Goal: Task Accomplishment & Management: Use online tool/utility

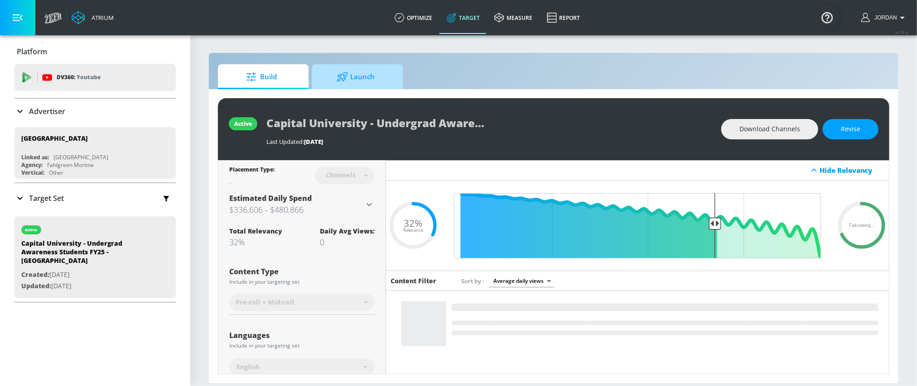
click at [358, 78] on span "Launch" at bounding box center [355, 77] width 69 height 22
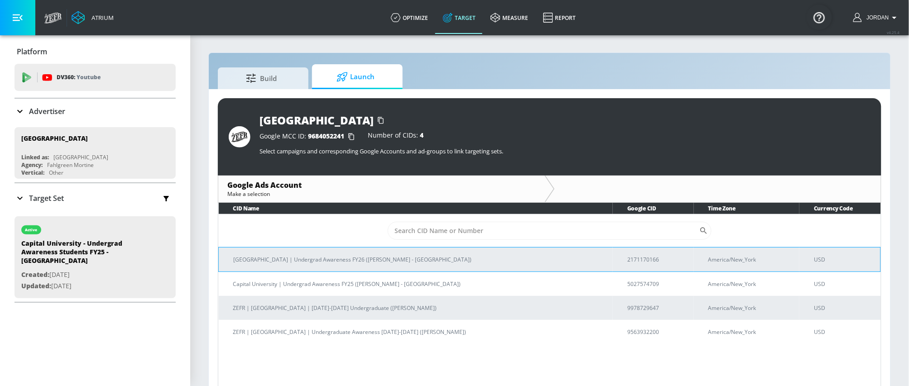
click at [637, 255] on p "2171170166" at bounding box center [656, 260] width 59 height 10
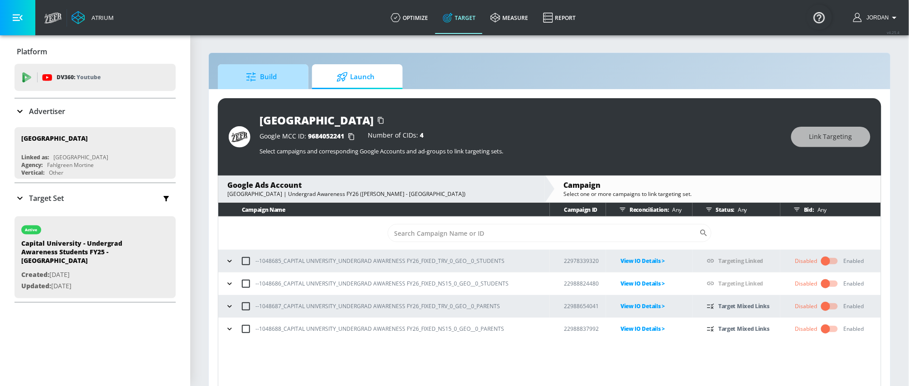
click at [287, 77] on span "Build" at bounding box center [261, 77] width 69 height 22
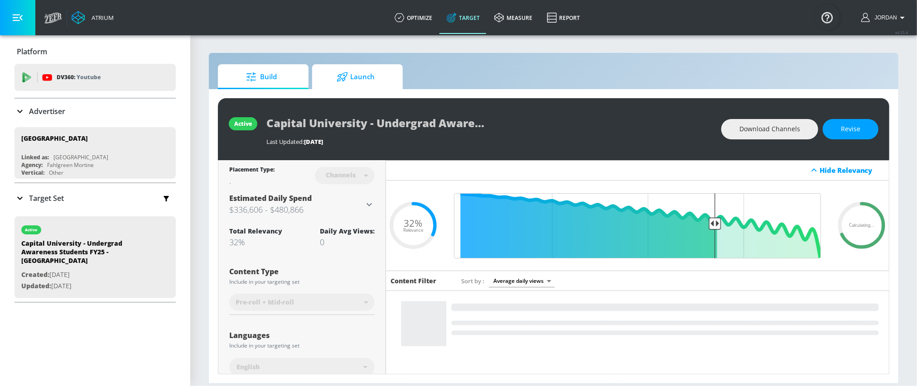
click at [363, 77] on span "Launch" at bounding box center [355, 77] width 69 height 22
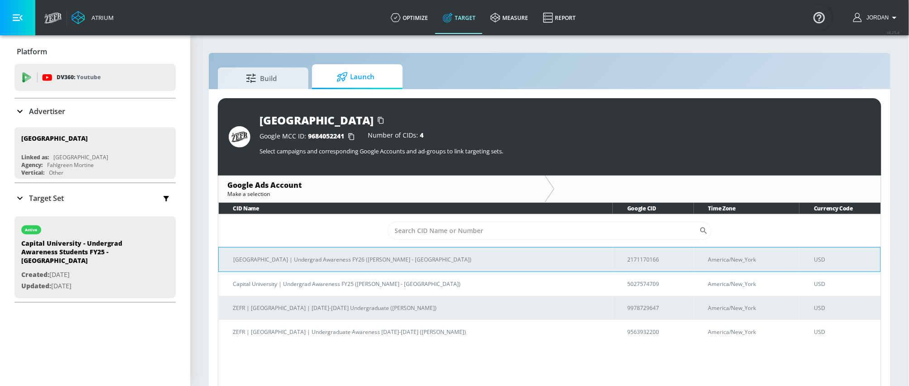
click at [627, 263] on p "2171170166" at bounding box center [656, 260] width 59 height 10
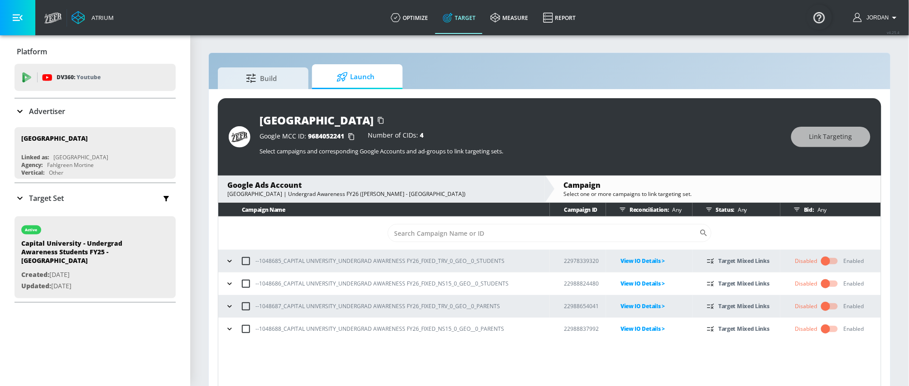
drag, startPoint x: 229, startPoint y: 331, endPoint x: 235, endPoint y: 327, distance: 6.9
click at [229, 331] on icon "button" at bounding box center [229, 329] width 9 height 9
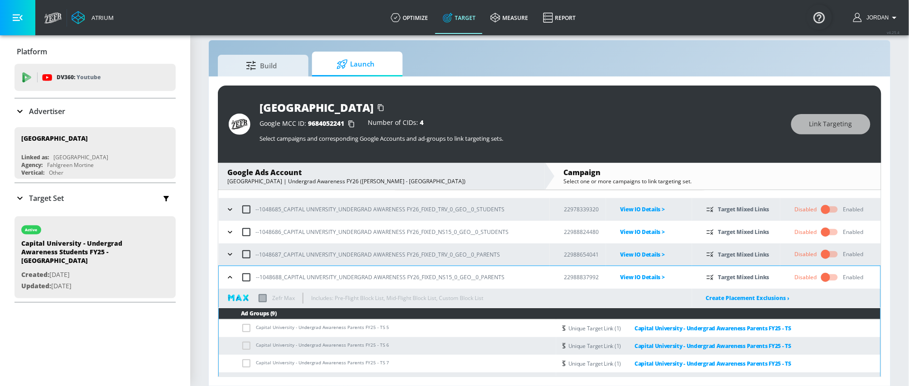
scroll to position [141, 0]
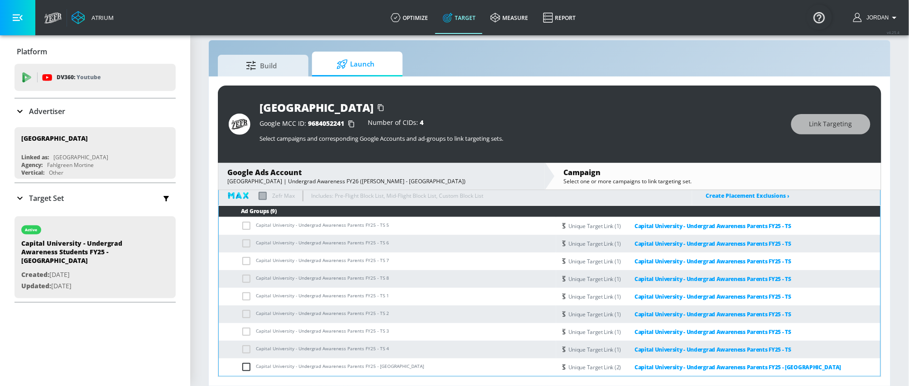
click at [248, 367] on input "checkbox" at bounding box center [248, 367] width 15 height 11
click at [248, 366] on input "checkbox" at bounding box center [248, 367] width 15 height 11
checkbox input "false"
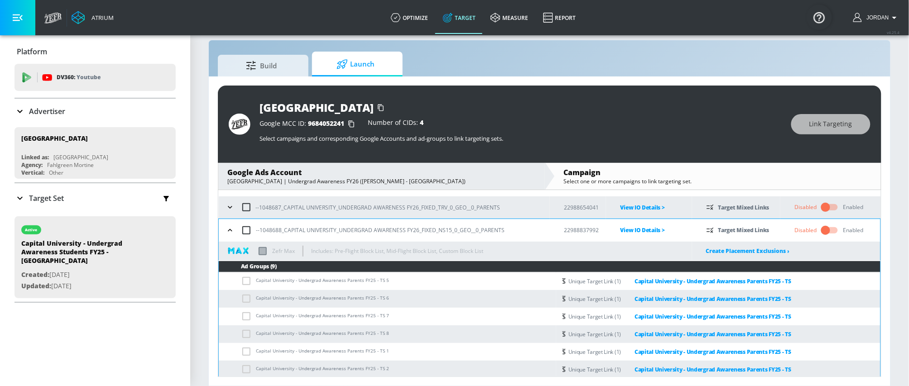
scroll to position [0, 0]
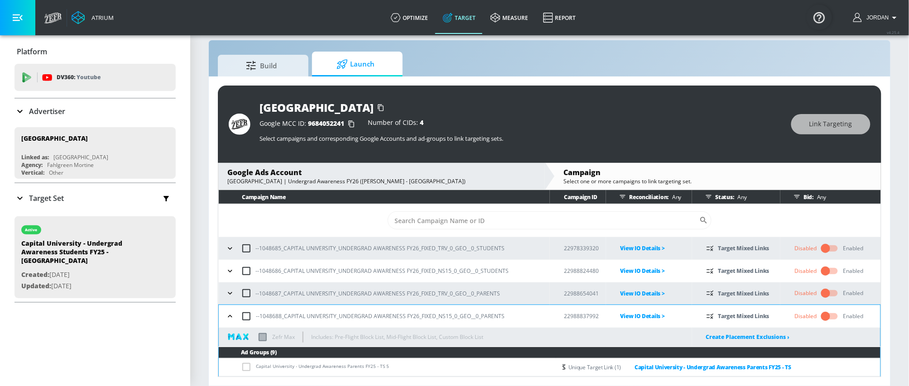
drag, startPoint x: 231, startPoint y: 312, endPoint x: 229, endPoint y: 302, distance: 10.1
click at [231, 312] on icon "button" at bounding box center [230, 316] width 9 height 9
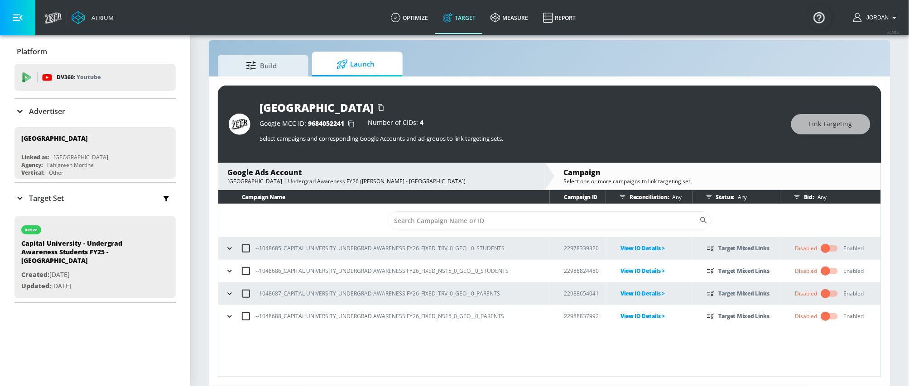
drag, startPoint x: 229, startPoint y: 294, endPoint x: 281, endPoint y: 292, distance: 52.6
click at [229, 294] on icon "button" at bounding box center [229, 294] width 4 height 2
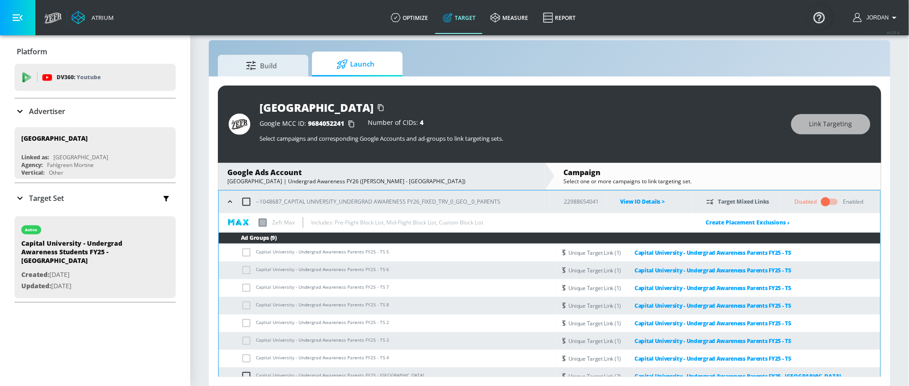
scroll to position [141, 0]
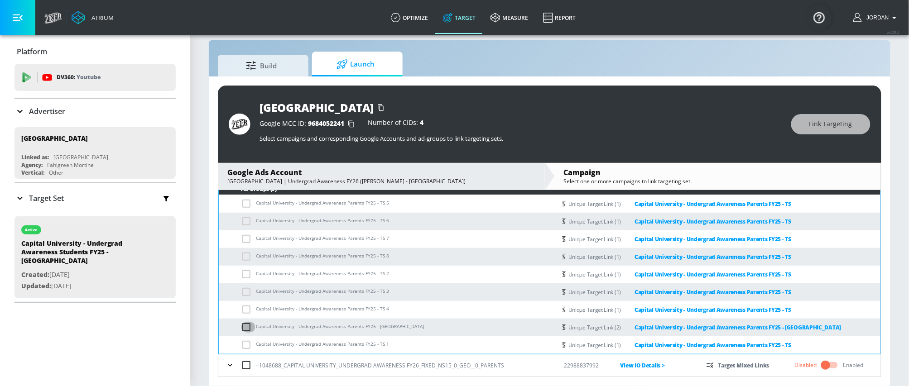
click at [242, 327] on input "checkbox" at bounding box center [248, 327] width 15 height 11
drag, startPoint x: 242, startPoint y: 327, endPoint x: 254, endPoint y: 312, distance: 19.7
click at [243, 327] on input "checkbox" at bounding box center [248, 327] width 15 height 11
checkbox input "false"
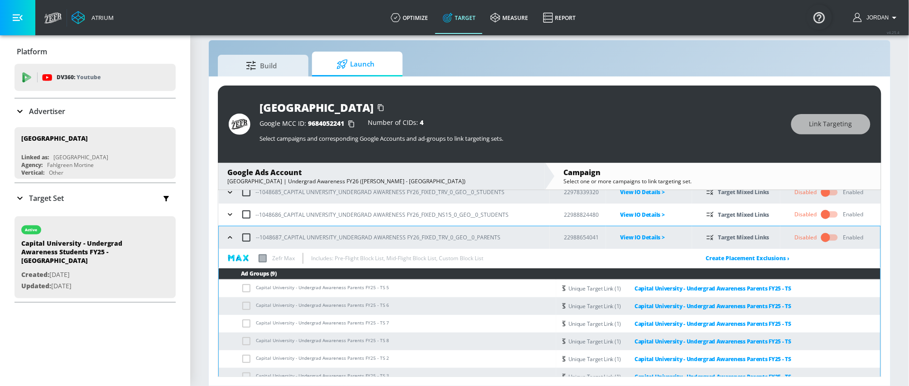
scroll to position [55, 0]
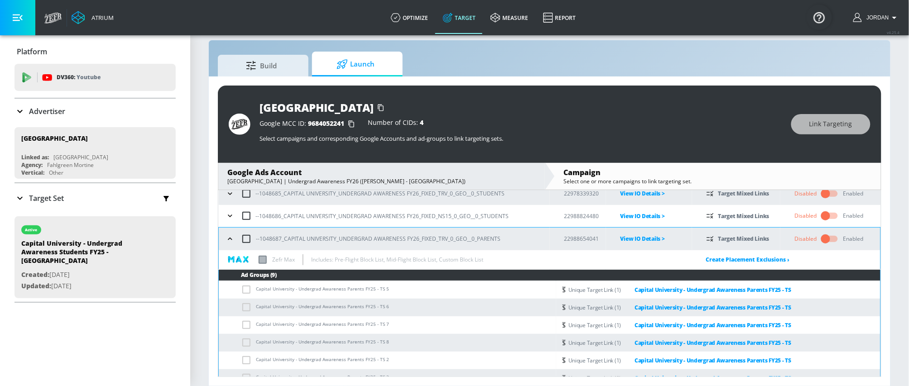
drag, startPoint x: 228, startPoint y: 237, endPoint x: 229, endPoint y: 225, distance: 12.2
click at [228, 235] on icon "button" at bounding box center [230, 239] width 9 height 9
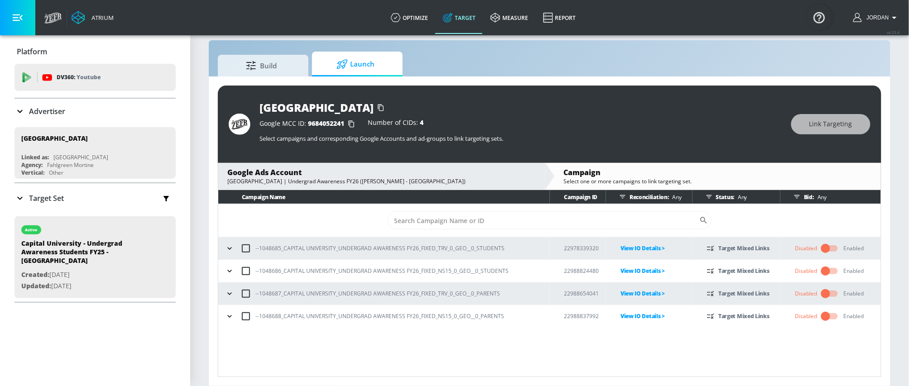
scroll to position [0, 0]
click at [227, 272] on icon "button" at bounding box center [229, 271] width 9 height 9
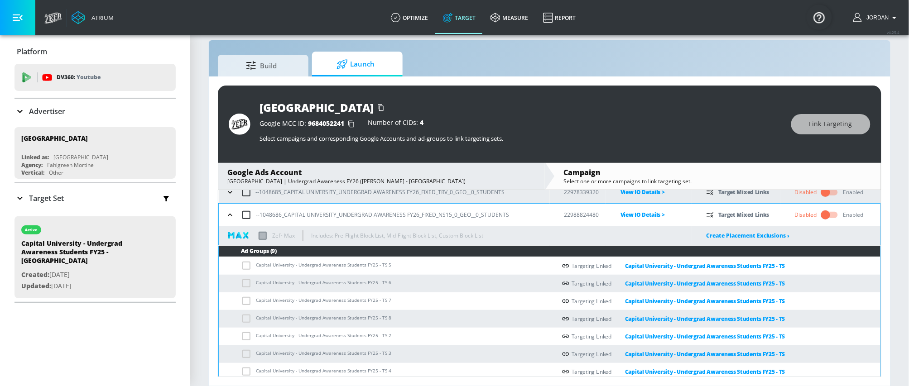
scroll to position [102, 0]
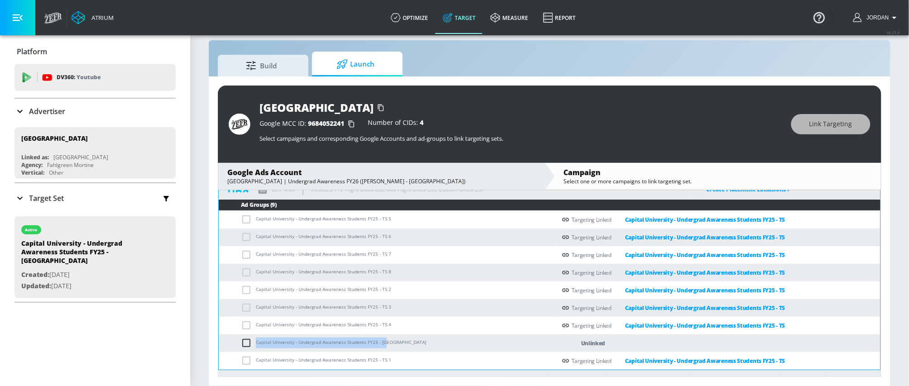
drag, startPoint x: 256, startPoint y: 342, endPoint x: 384, endPoint y: 338, distance: 128.2
click at [384, 338] on td "Capital University - Undergrad Awareness Students FY25 - [GEOGRAPHIC_DATA]" at bounding box center [387, 344] width 337 height 18
copy td "Capital University - Undergrad Awareness Students FY25 - [GEOGRAPHIC_DATA]"
click at [245, 345] on input "checkbox" at bounding box center [248, 343] width 15 height 11
checkbox input "true"
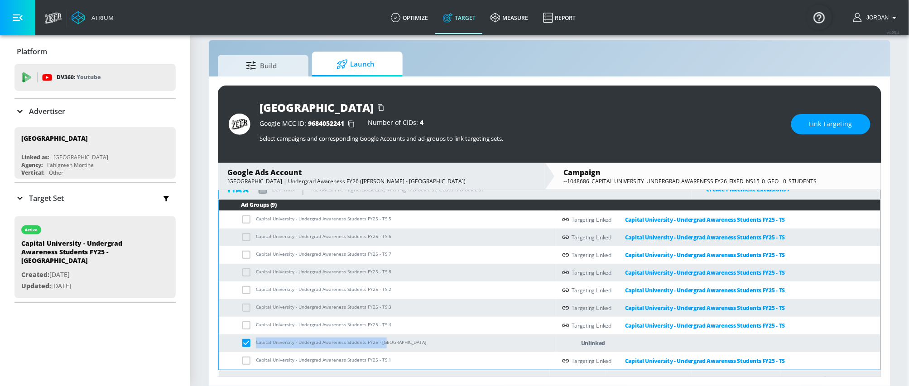
click at [814, 119] on span "Link Targeting" at bounding box center [830, 124] width 43 height 11
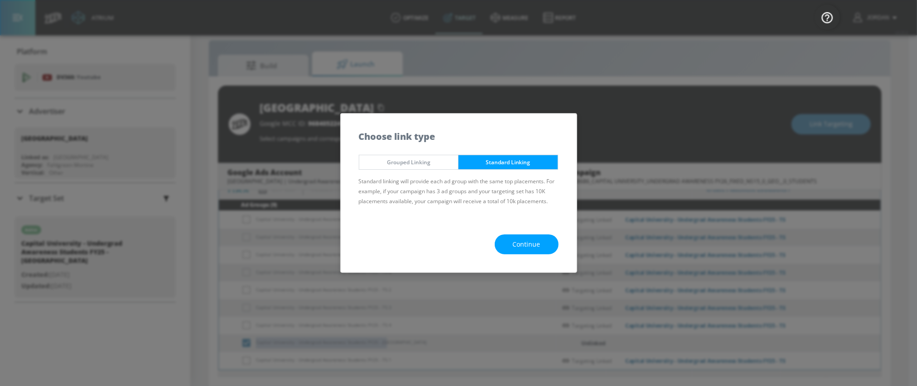
drag, startPoint x: 523, startPoint y: 245, endPoint x: 514, endPoint y: 232, distance: 15.5
click at [522, 244] on span "Continue" at bounding box center [527, 244] width 28 height 11
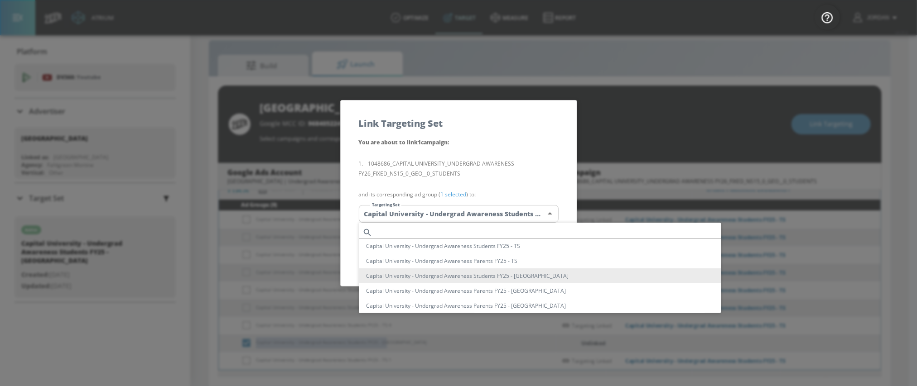
drag, startPoint x: 441, startPoint y: 219, endPoint x: 434, endPoint y: 206, distance: 14.2
click at [440, 219] on body "Atrium optimize Target measure Report optimize Target measure Report v 4.25.4 J…" at bounding box center [458, 186] width 917 height 399
click at [422, 231] on input "text" at bounding box center [548, 232] width 345 height 12
paste input "Capital University - Undergrad Awareness Students FY25 - [GEOGRAPHIC_DATA]"
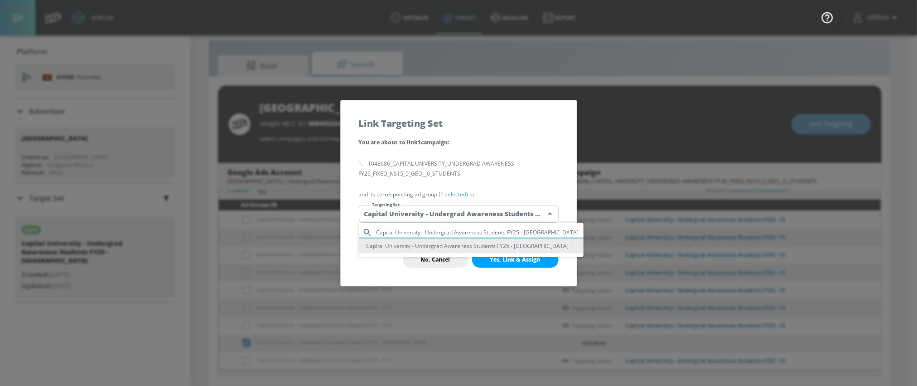
type input "Capital University - Undergrad Awareness Students FY25 - [GEOGRAPHIC_DATA]"
click at [439, 245] on li "Capital University - Undergrad Awareness Students FY25 - [GEOGRAPHIC_DATA]" at bounding box center [471, 246] width 225 height 15
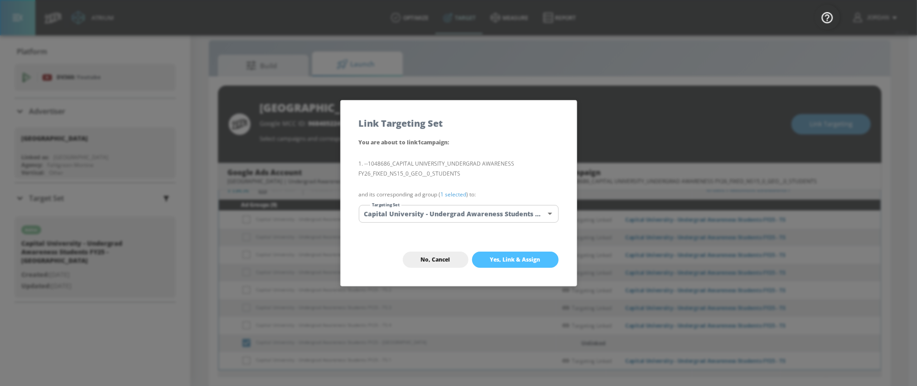
click at [508, 261] on span "Yes, Link & Assign" at bounding box center [515, 259] width 50 height 7
checkbox input "false"
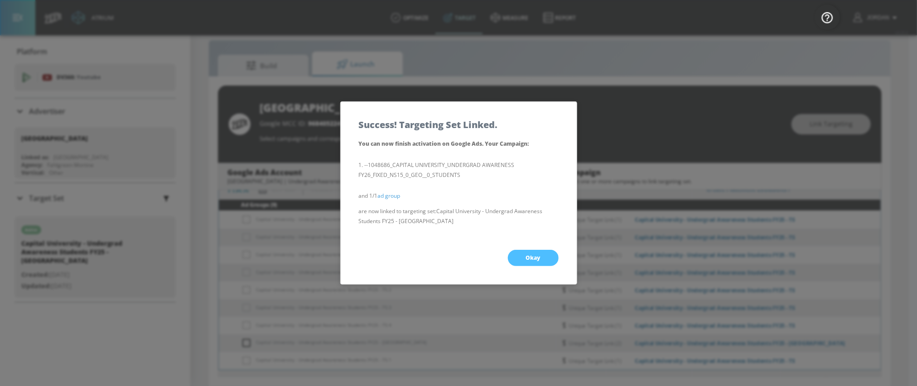
click at [533, 258] on span "Okay" at bounding box center [533, 257] width 14 height 7
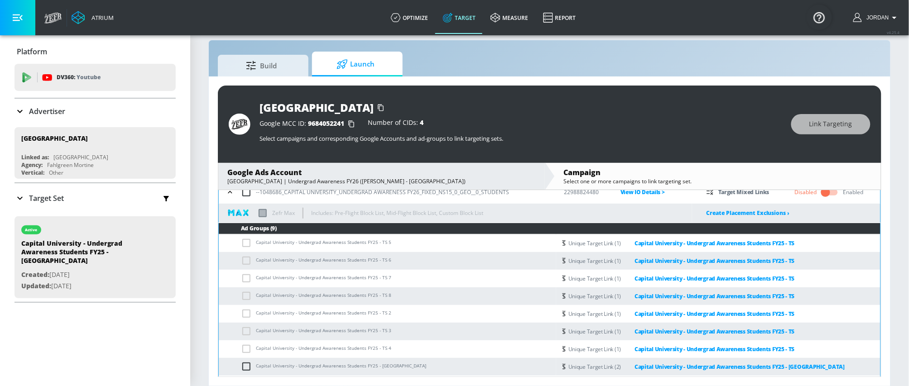
scroll to position [78, 0]
click at [230, 194] on icon "button" at bounding box center [230, 192] width 9 height 9
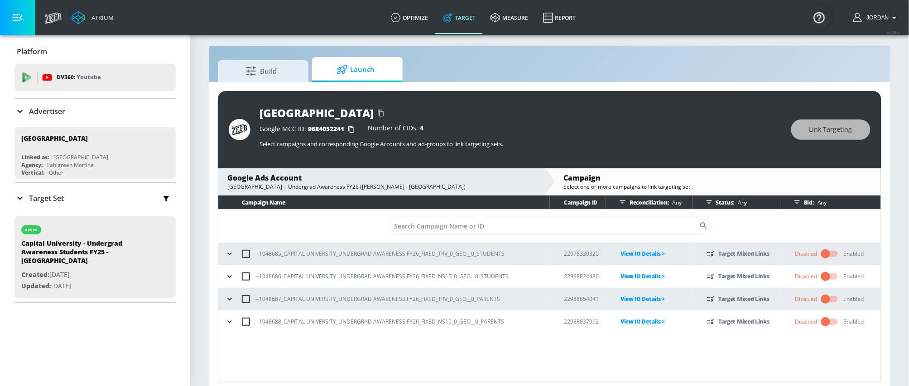
scroll to position [0, 0]
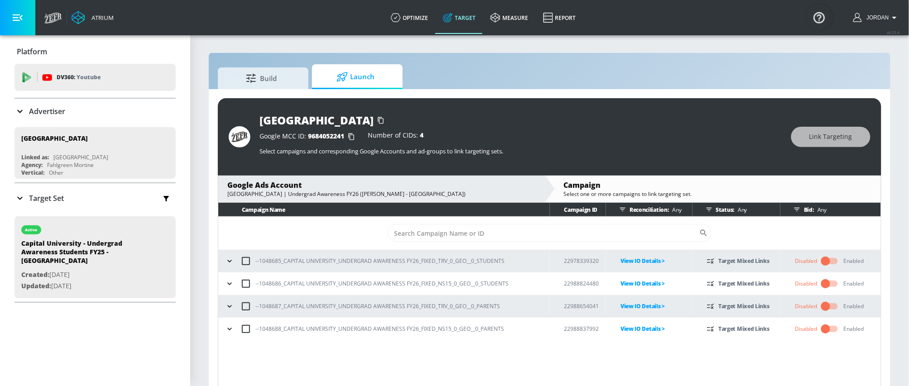
click at [230, 262] on icon "button" at bounding box center [229, 261] width 9 height 9
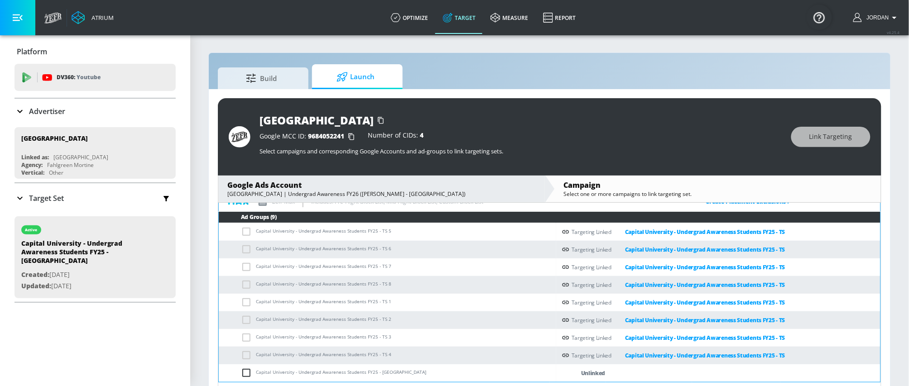
scroll to position [141, 0]
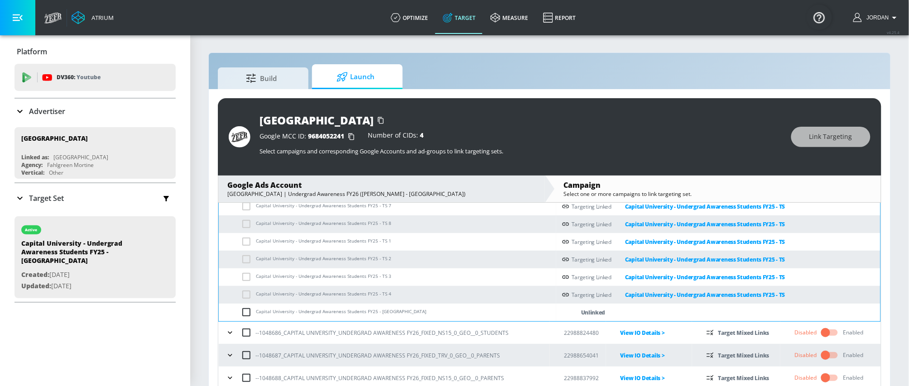
drag, startPoint x: 245, startPoint y: 311, endPoint x: 341, endPoint y: 288, distance: 98.2
click at [245, 311] on input "checkbox" at bounding box center [248, 312] width 15 height 11
checkbox input "true"
click at [802, 137] on button "Link Targeting" at bounding box center [830, 137] width 79 height 20
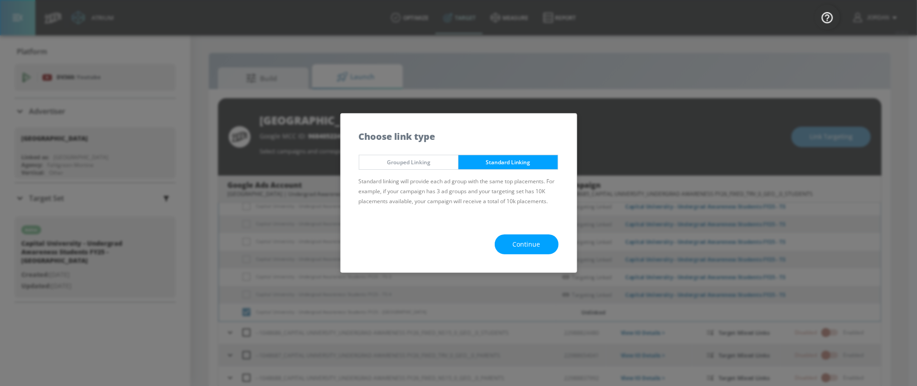
click at [541, 247] on button "Continue" at bounding box center [527, 245] width 64 height 20
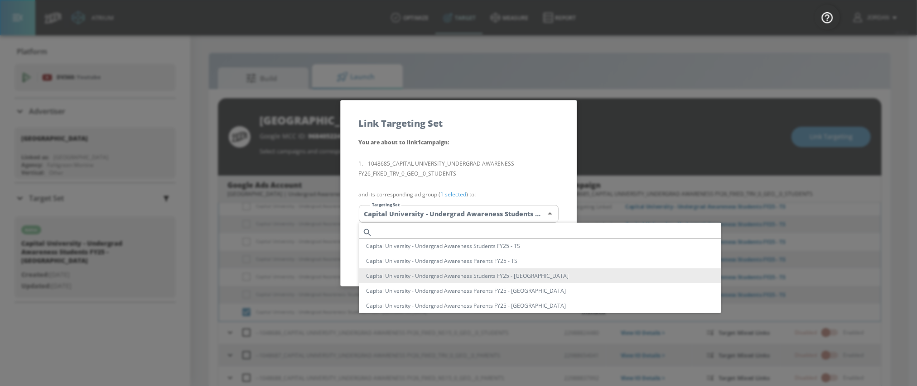
drag, startPoint x: 503, startPoint y: 218, endPoint x: 452, endPoint y: 224, distance: 51.1
click at [502, 218] on body "Atrium optimize Target measure Report optimize Target measure Report v 4.25.4 J…" at bounding box center [458, 199] width 917 height 399
click at [434, 228] on input "text" at bounding box center [548, 232] width 345 height 12
paste input "Capital University - Undergrad Awareness Students FY25 - [GEOGRAPHIC_DATA]"
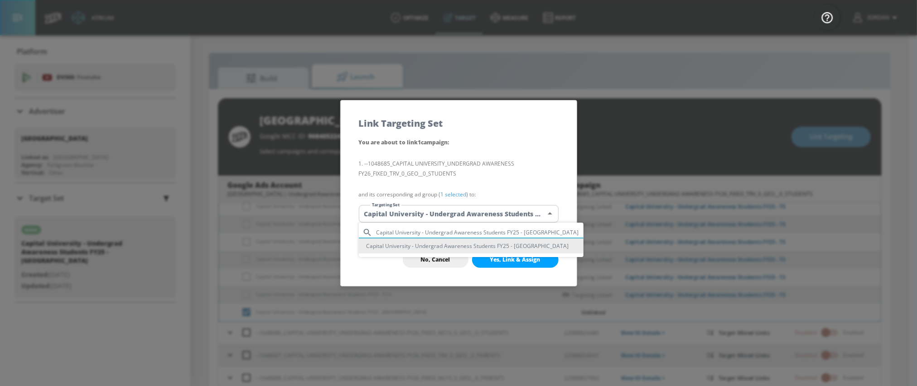
type input "Capital University - Undergrad Awareness Students FY25 - [GEOGRAPHIC_DATA]"
click at [445, 246] on li "Capital University - Undergrad Awareness Students FY25 - [GEOGRAPHIC_DATA]" at bounding box center [471, 246] width 225 height 15
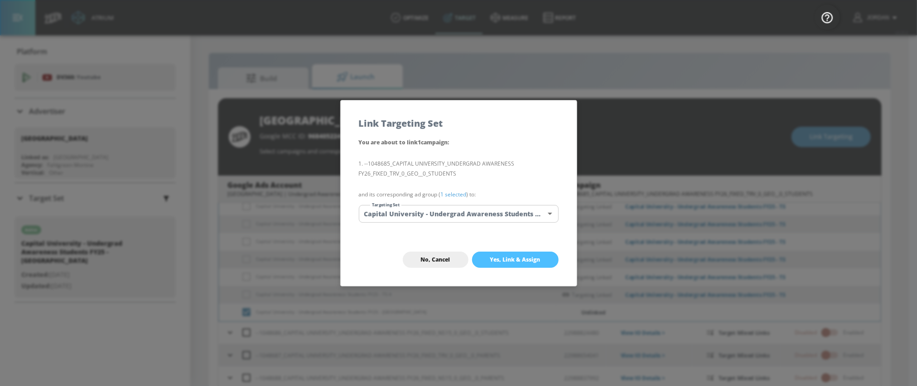
click at [502, 259] on span "Yes, Link & Assign" at bounding box center [515, 259] width 50 height 7
checkbox input "false"
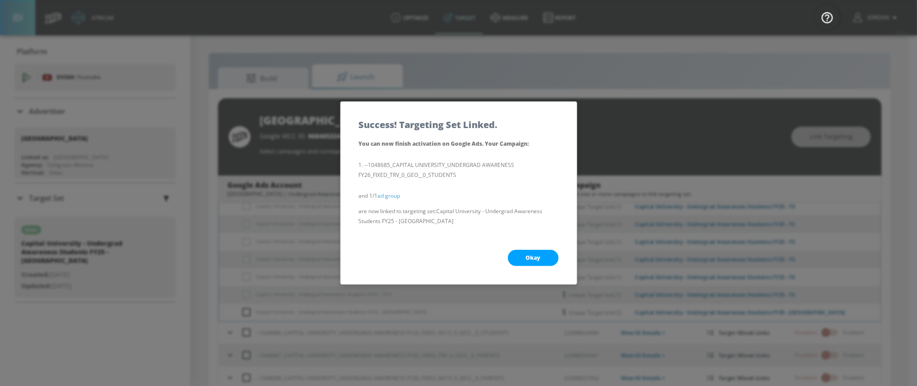
click at [532, 260] on span "Okay" at bounding box center [533, 257] width 14 height 7
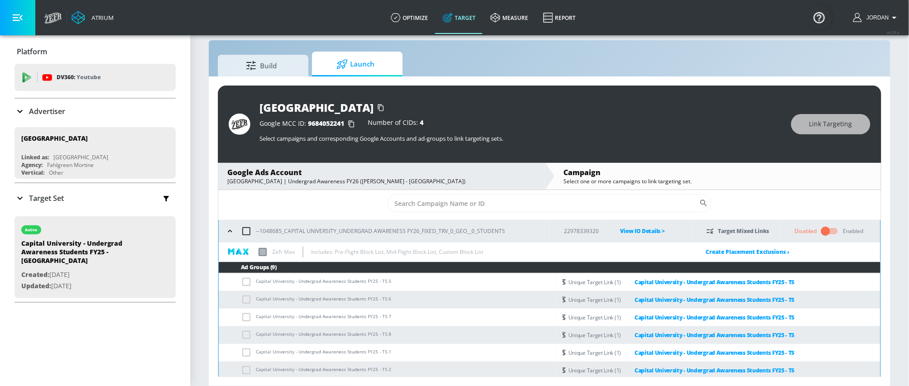
scroll to position [0, 0]
